Goal: Transaction & Acquisition: Download file/media

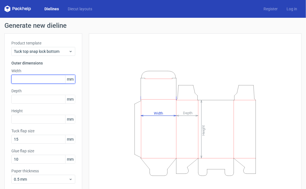
click at [24, 77] on input "text" at bounding box center [43, 79] width 64 height 9
type input "130"
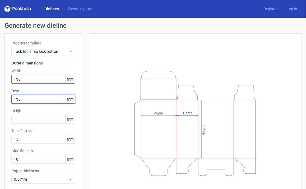
type input "130"
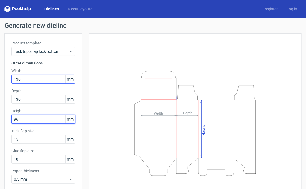
type input "96"
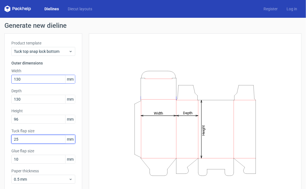
type input "25"
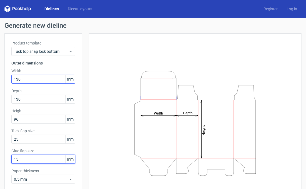
type input "15"
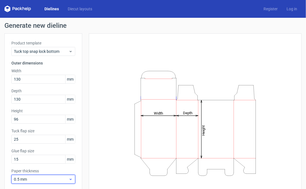
click at [71, 180] on icon at bounding box center [71, 179] width 4 height 4
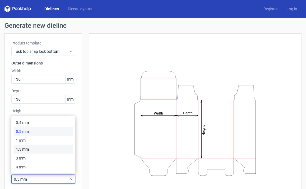
click at [27, 150] on div "1.5 mm" at bounding box center [44, 149] width 60 height 9
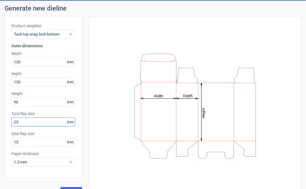
scroll to position [28, 0]
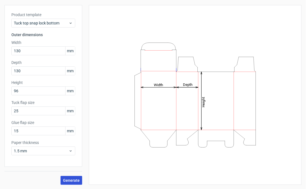
click at [67, 180] on span "Generate" at bounding box center [71, 181] width 17 height 4
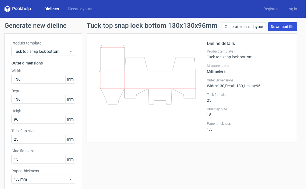
click at [279, 28] on link "Download file" at bounding box center [283, 26] width 29 height 9
